Goal: Find specific page/section

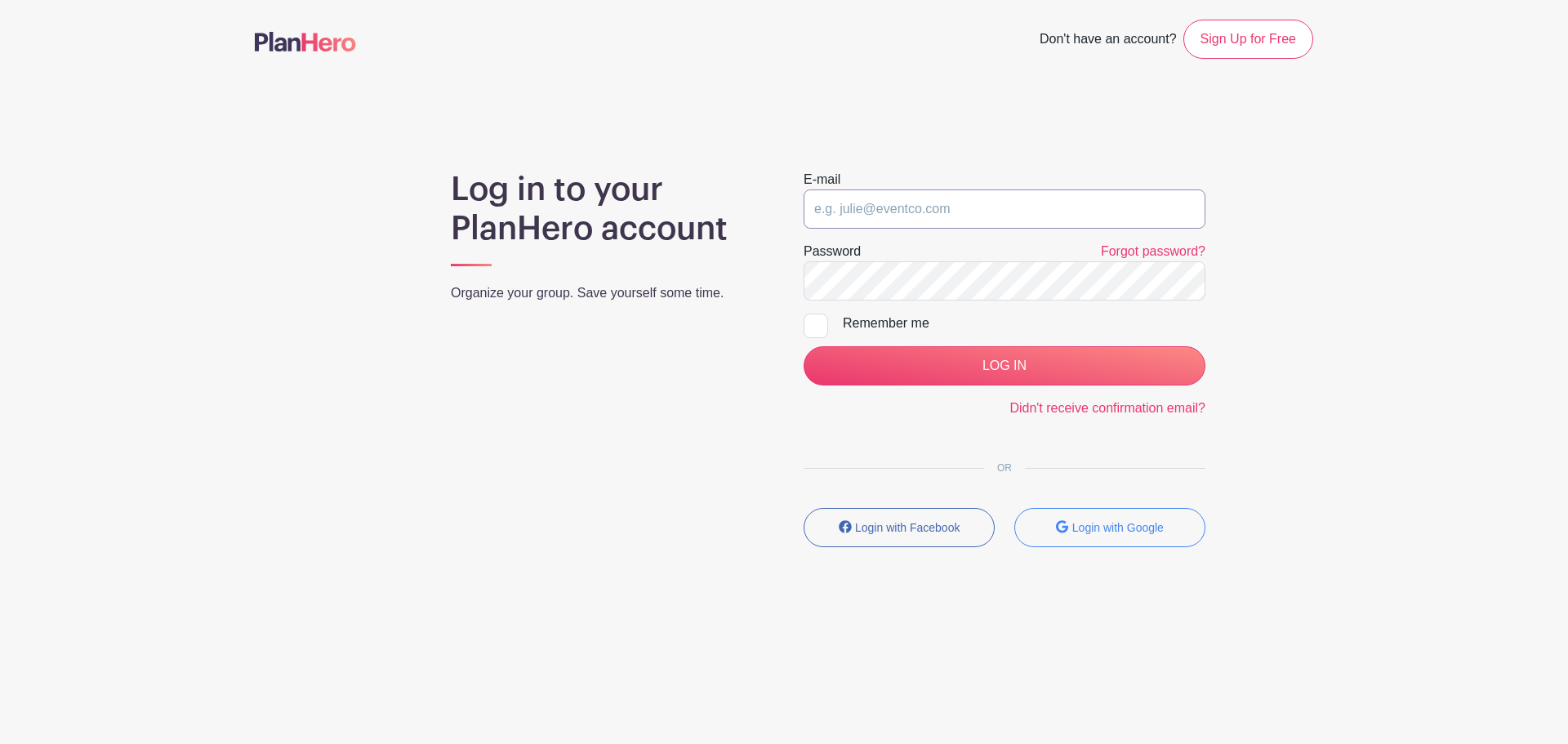
type input "saycheeze@images-sc.com"
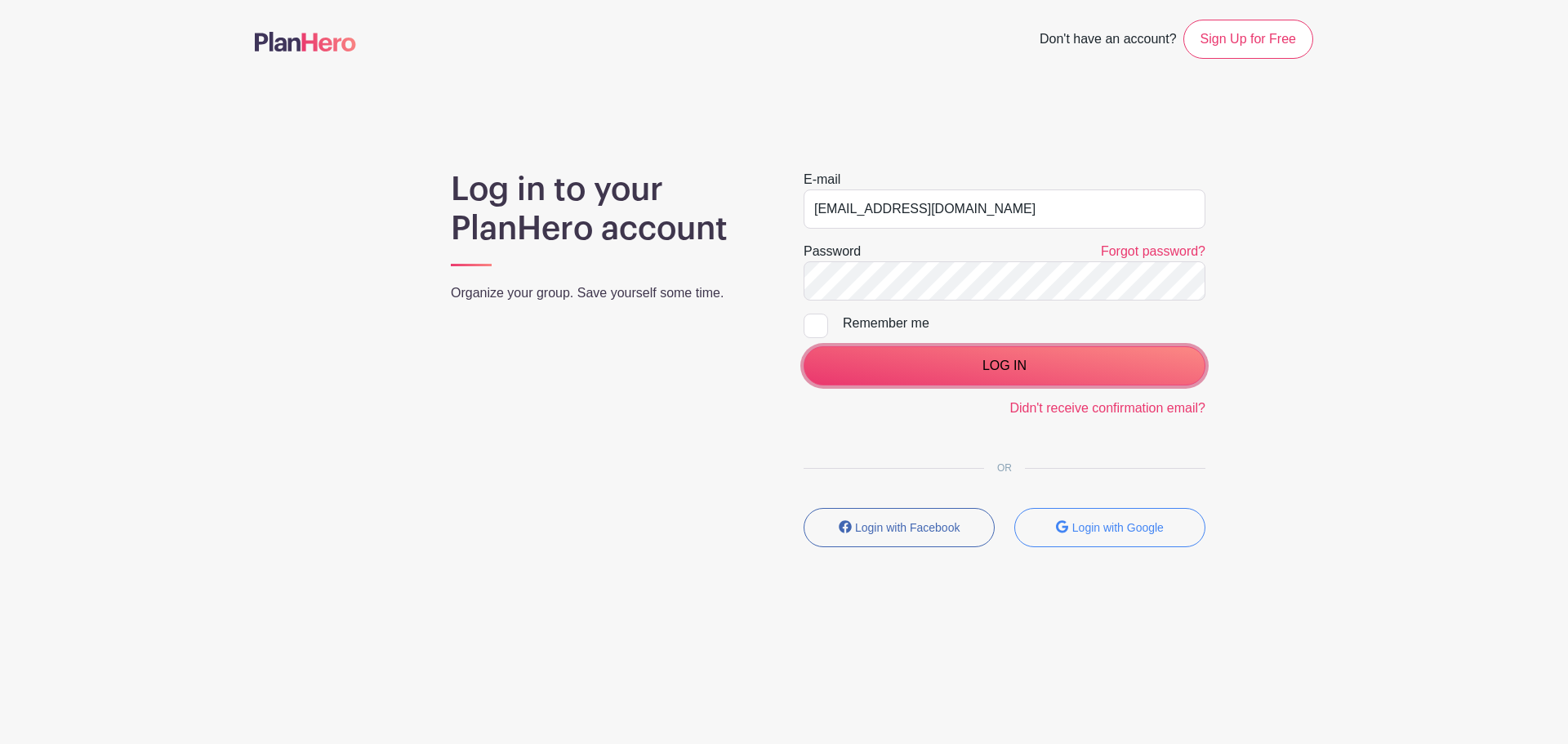
click at [1004, 348] on input "LOG IN" at bounding box center [1004, 366] width 402 height 39
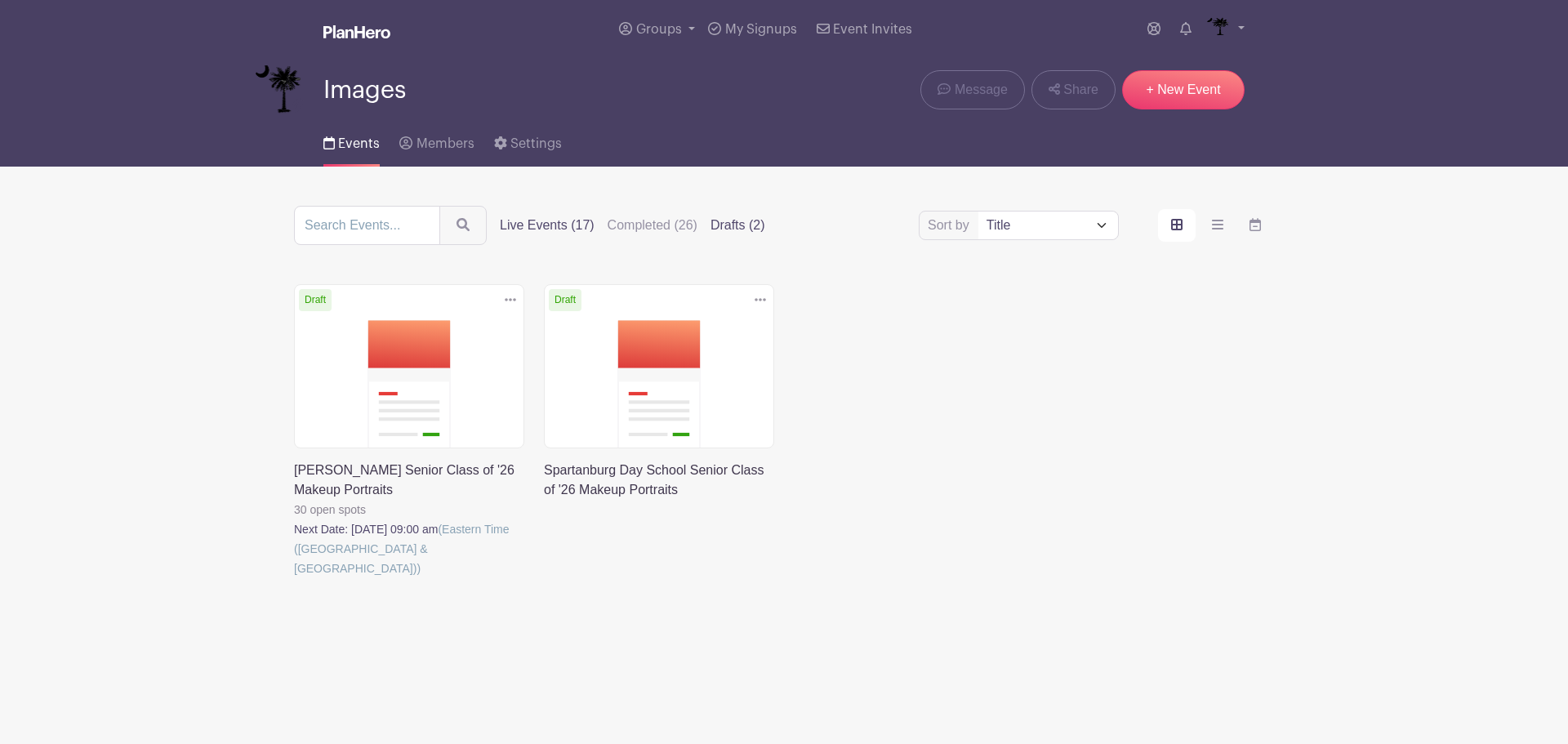
click at [570, 236] on div "Sort by Title Recently modified Newest Live Events (17) Completed (26) Drafts (…" at bounding box center [784, 225] width 980 height 39
click at [566, 223] on label "Live Events (17)" at bounding box center [547, 226] width 95 height 20
click at [0, 0] on input "Live Events (17)" at bounding box center [0, 0] width 0 height 0
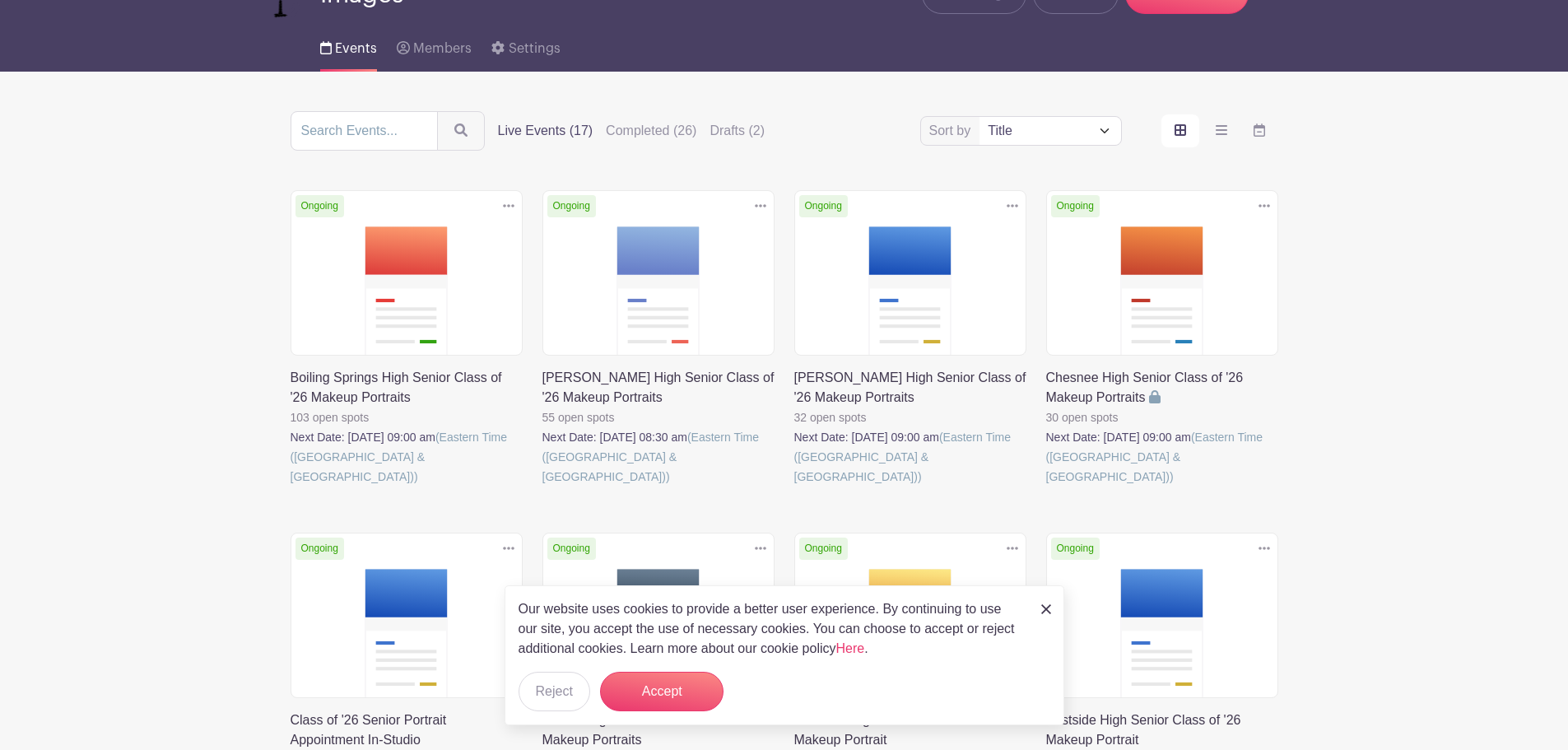
scroll to position [247, 0]
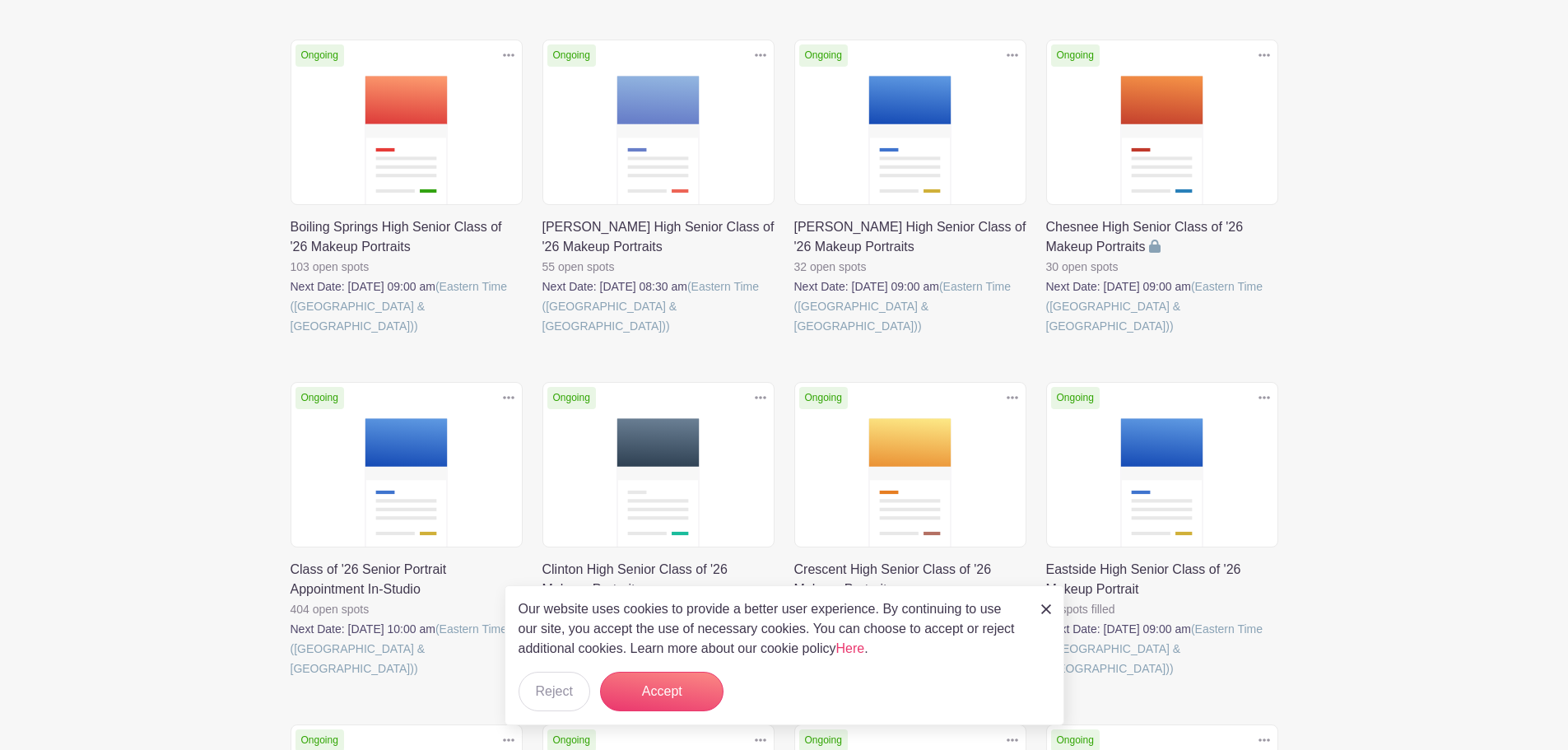
click at [291, 679] on link at bounding box center [291, 679] width 0 height 0
click at [666, 698] on button "Accept" at bounding box center [661, 691] width 123 height 39
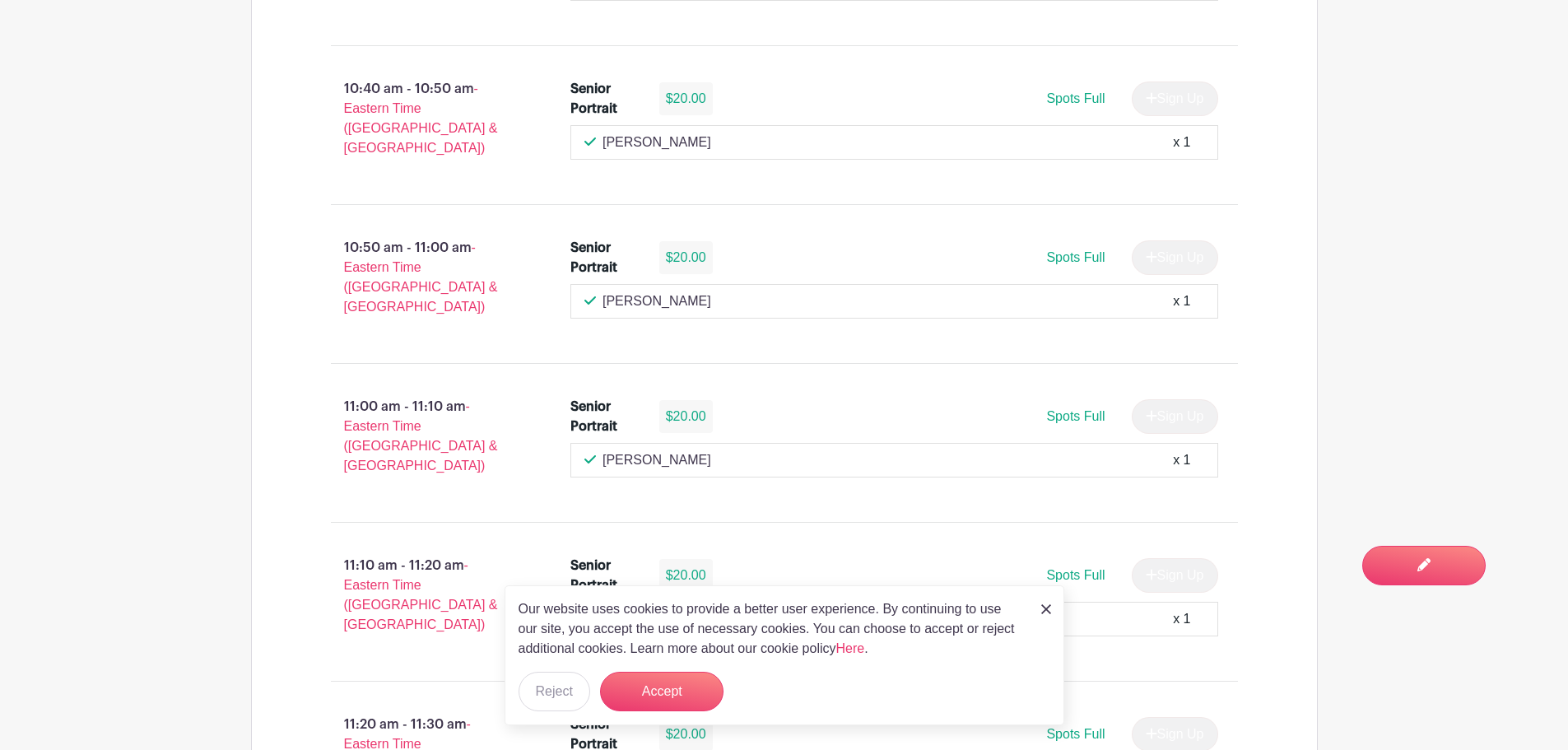
scroll to position [3985, 0]
click at [658, 679] on button "Accept" at bounding box center [661, 691] width 123 height 39
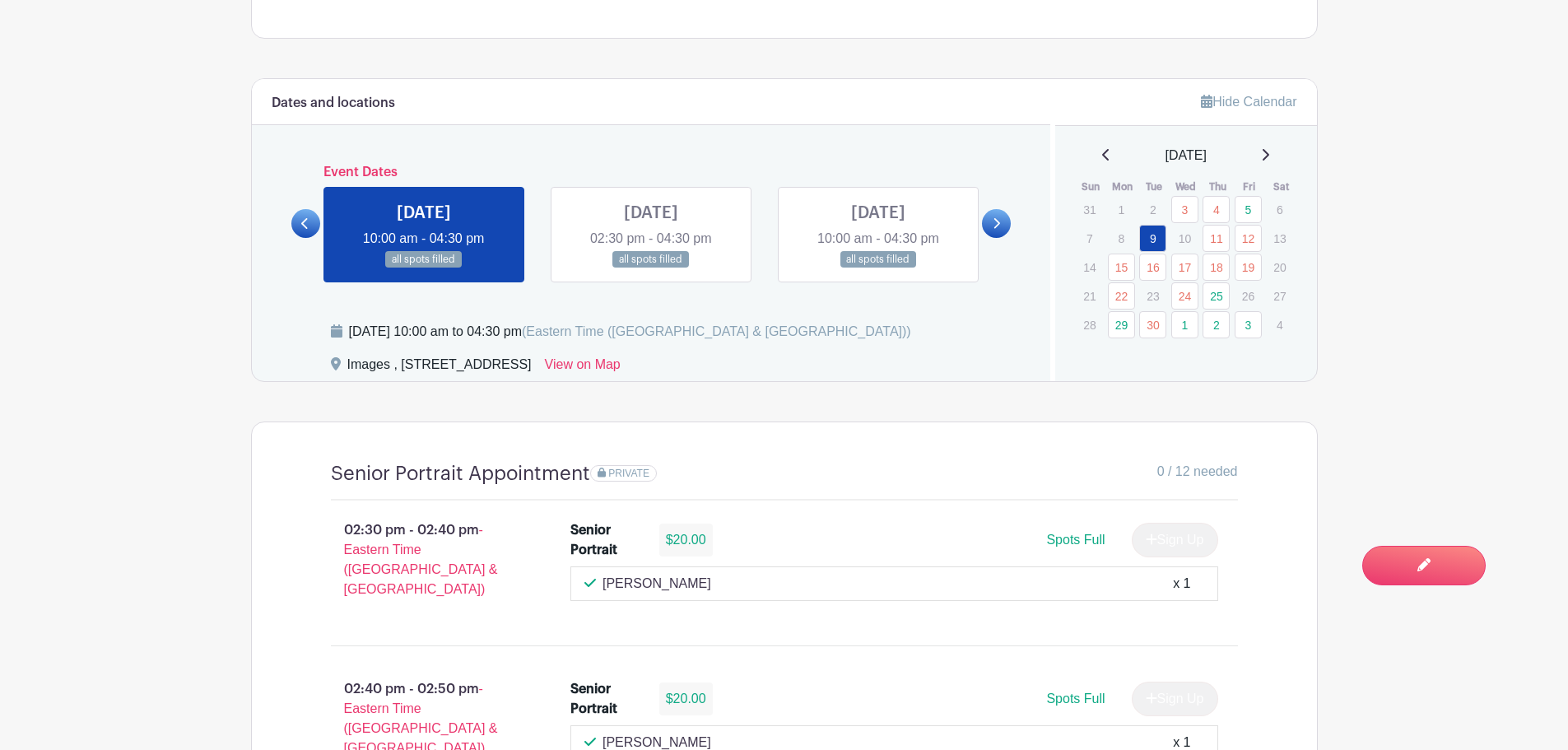
scroll to position [854, 0]
